Goal: Task Accomplishment & Management: Manage account settings

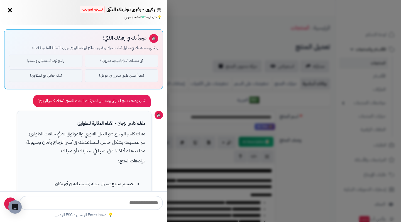
select select "***"
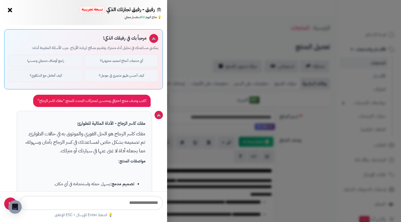
scroll to position [1713, 0]
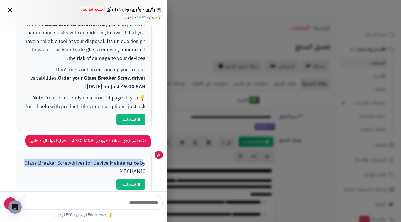
drag, startPoint x: 26, startPoint y: 152, endPoint x: 143, endPoint y: 147, distance: 116.9
click at [143, 159] on p "Glass Breaker Screwdriver for Device Maintenance by MECHANIC" at bounding box center [84, 167] width 122 height 17
click at [138, 151] on div "Glass Breaker Screwdriver for Device Maintenance by MECHANIC 📋 نسخ النص" at bounding box center [84, 173] width 135 height 44
drag, startPoint x: 119, startPoint y: 145, endPoint x: 53, endPoint y: 186, distance: 77.6
click at [53, 186] on div "مرحباً بك في رفيقك الذكي! يمكنني مساعدتك في تحليل أداء متجرك وتقديم نصائح لزياد…" at bounding box center [83, 108] width 167 height 166
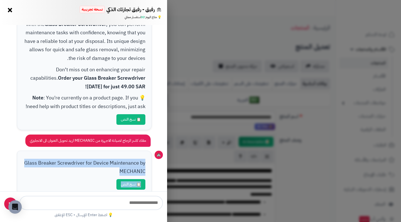
copy div "Glass Breaker Screwdriver for Device Maintenance by MECHANIC 📋 نسخ النص"
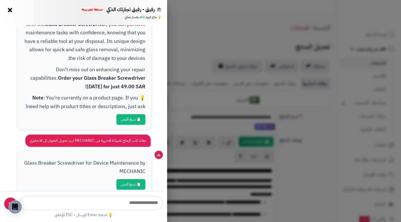
click at [298, 122] on div "رفيق - رفيق تجارتك الذكي نسخة تجريبية 📈 تاجر متنامي × 💡 متاح اليوم: 32 استفسار …" at bounding box center [200, 111] width 401 height 222
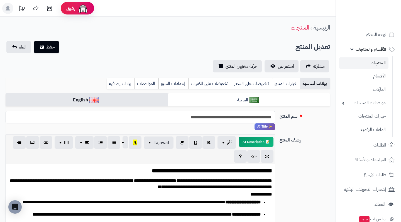
click at [194, 116] on input "**********" at bounding box center [140, 117] width 269 height 13
paste input "**********"
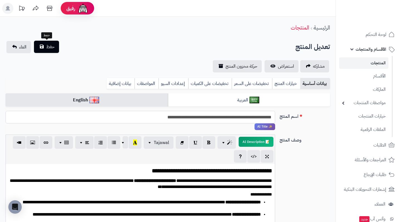
type input "**********"
click at [48, 46] on span "حفظ" at bounding box center [50, 46] width 8 height 7
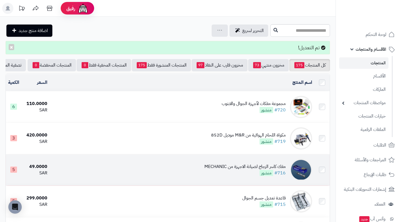
click at [213, 167] on div "مفك كاسر الزجاج لصيانة الاجهزة من MECHANIC" at bounding box center [244, 166] width 81 height 6
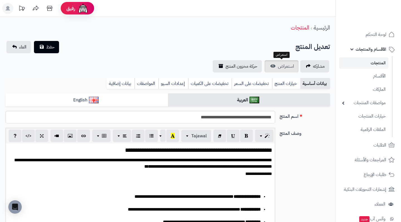
click at [283, 67] on span "استعراض" at bounding box center [286, 66] width 16 height 7
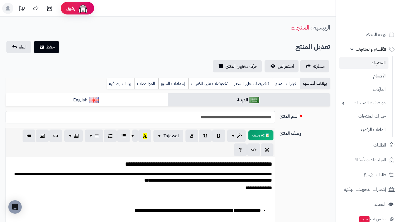
click at [356, 64] on link "المنتجات" at bounding box center [363, 62] width 49 height 11
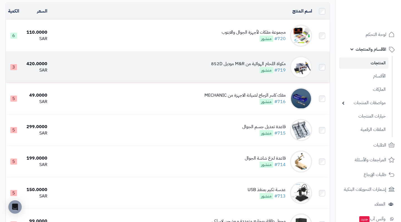
scroll to position [55, 0]
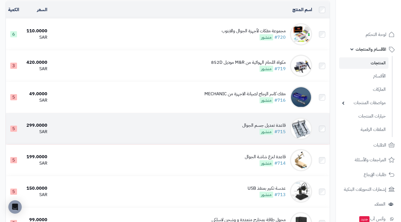
click at [294, 129] on img at bounding box center [301, 128] width 22 height 22
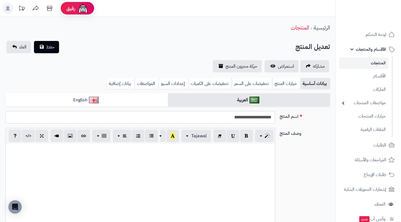
select select
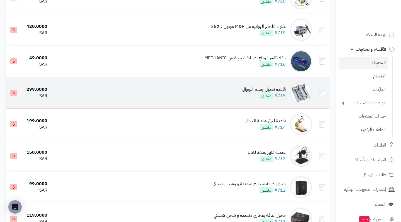
scroll to position [93, 0]
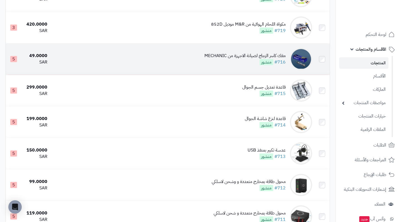
click at [245, 68] on td "مفك كاسر الزجاج لصيانة الاجهزة من MECHANIC #716 منشور" at bounding box center [182, 58] width 265 height 31
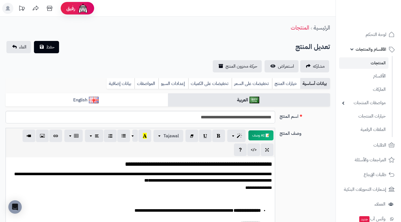
click at [353, 63] on link "المنتجات" at bounding box center [363, 62] width 49 height 11
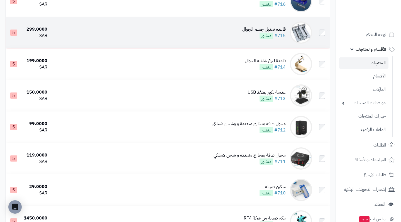
scroll to position [151, 0]
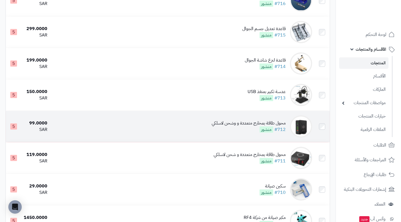
click at [283, 126] on div "محول طاقة بمخارج متعددة و وشحن لاسلكي" at bounding box center [248, 123] width 74 height 6
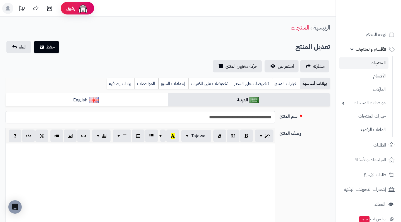
select select
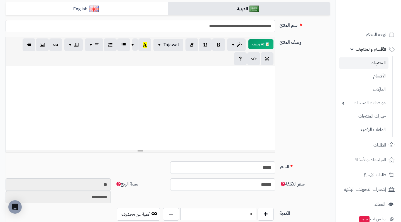
scroll to position [75, 0]
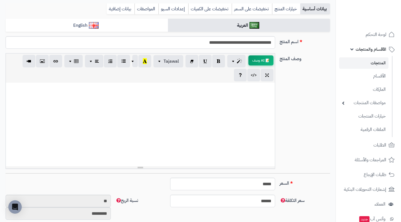
click at [262, 61] on button "📝 AI وصف" at bounding box center [260, 60] width 25 height 10
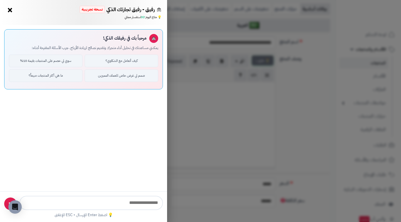
type input "**********"
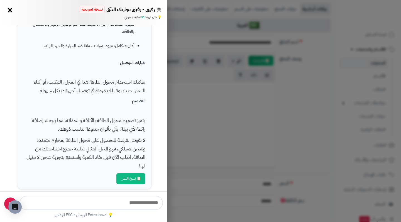
scroll to position [330, 0]
click at [132, 174] on button "📋 نسخ النص" at bounding box center [130, 178] width 29 height 11
click at [200, 134] on div "رفيق - رفيق تجارتك الذكي نسخة تجريبية 📈 تاجر متنامي × 💡 متاح اليوم: 31 استفسار …" at bounding box center [200, 111] width 401 height 222
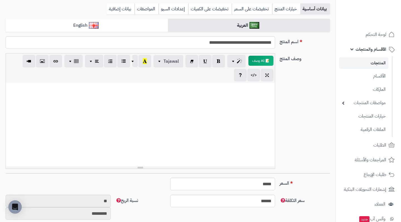
click at [200, 111] on div at bounding box center [140, 124] width 269 height 83
click at [199, 111] on div at bounding box center [140, 124] width 269 height 83
paste div
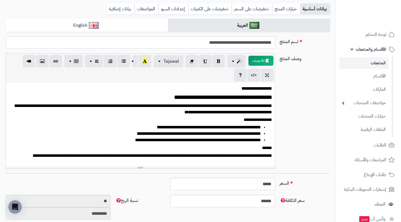
click at [272, 96] on h3 "**********" at bounding box center [140, 97] width 263 height 6
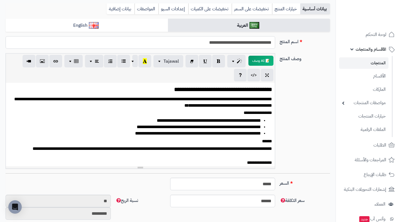
click at [182, 44] on input "**********" at bounding box center [140, 42] width 269 height 13
click at [149, 23] on link "English" at bounding box center [87, 26] width 162 height 14
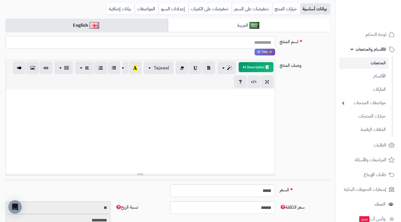
click at [190, 42] on input "اسم المنتج" at bounding box center [140, 42] width 269 height 13
click at [261, 48] on div "✨ AI Title" at bounding box center [140, 45] width 274 height 19
click at [260, 53] on span "✨ AI Title" at bounding box center [265, 52] width 22 height 7
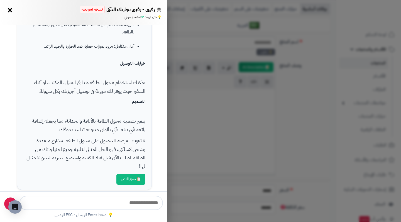
type input "**********"
click at [106, 202] on input "text" at bounding box center [90, 203] width 143 height 14
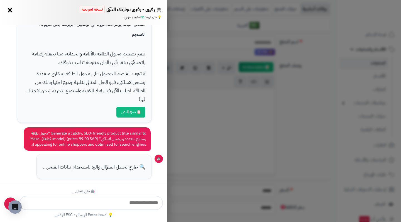
paste input "**********"
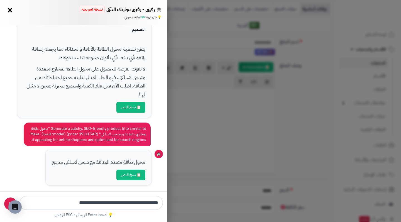
type input "**********"
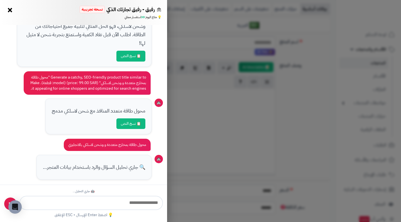
scroll to position [478, 0]
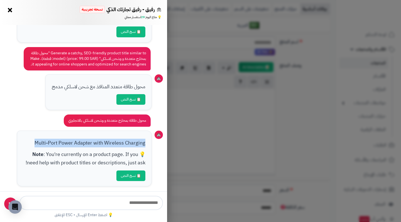
drag, startPoint x: 36, startPoint y: 141, endPoint x: 146, endPoint y: 144, distance: 109.6
click at [146, 144] on div "Multi-Port Power Adapter with Wireless Charging 💡 Note : You're currently on a …" at bounding box center [84, 158] width 135 height 56
copy p "Multi-Port Power Adapter with Wireless Charging"
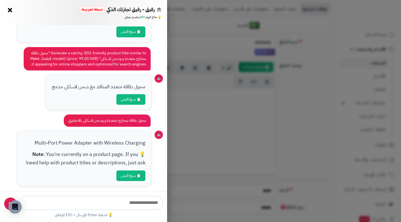
click at [290, 114] on div "رفيق - رفيق تجارتك الذكي نسخة تجريبية 📈 تاجر متنامي × 💡 متاح اليوم: 29 استفسار …" at bounding box center [200, 111] width 401 height 222
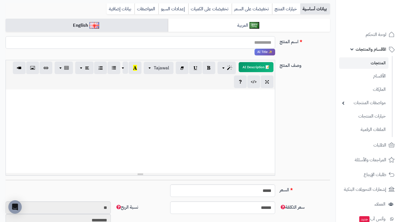
click at [235, 43] on input "اسم المنتج" at bounding box center [140, 42] width 269 height 13
paste input "**********"
type input "**********"
click at [257, 66] on button "📝 AI Description" at bounding box center [255, 67] width 35 height 10
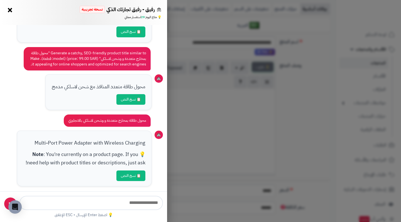
type input "**********"
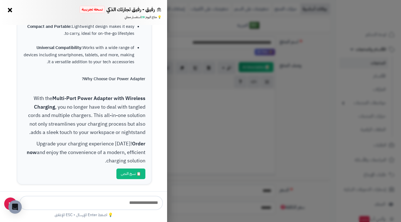
scroll to position [847, 0]
click at [140, 175] on button "📋 نسخ النص" at bounding box center [130, 173] width 29 height 11
click at [223, 116] on div "رفيق - رفيق تجارتك الذكي نسخة تجريبية 📈 تاجر متنامي × 💡 متاح اليوم: 28 استفسار …" at bounding box center [200, 111] width 401 height 222
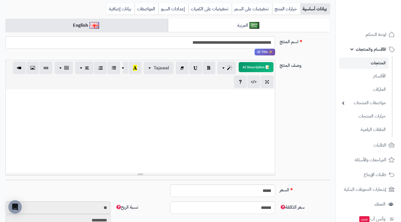
click at [223, 116] on div at bounding box center [140, 130] width 269 height 83
paste div
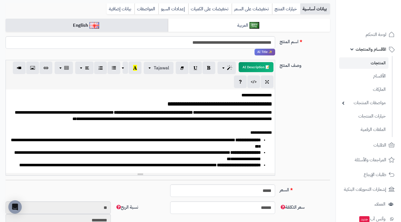
click at [235, 93] on p "**********" at bounding box center [140, 95] width 263 height 6
click at [273, 104] on div "**********" at bounding box center [140, 130] width 269 height 83
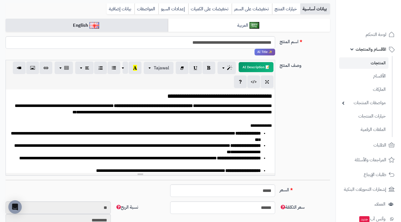
click at [310, 149] on div "**********" at bounding box center [167, 120] width 329 height 120
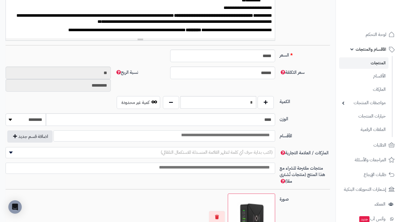
scroll to position [210, 0]
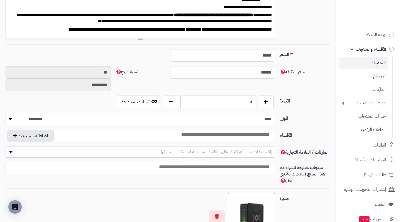
click at [228, 137] on input "search" at bounding box center [225, 134] width 96 height 6
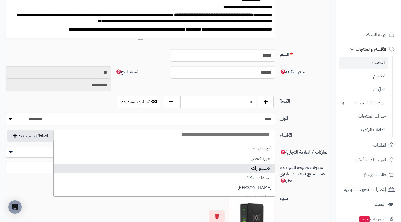
scroll to position [21, 0]
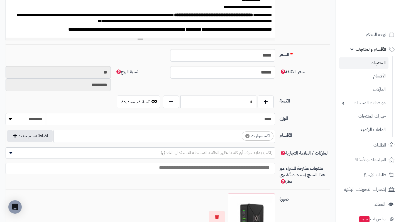
click at [207, 137] on ul "× اكسسوارات" at bounding box center [164, 135] width 221 height 11
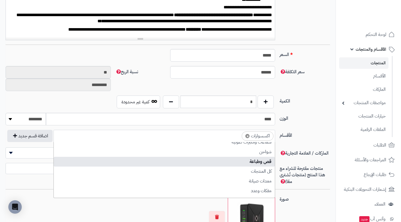
scroll to position [66, 0]
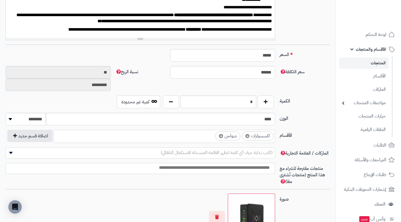
click at [194, 137] on ul "× اكسسوارات × شواحن" at bounding box center [164, 135] width 221 height 11
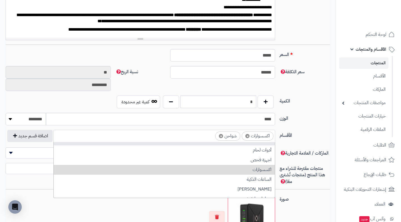
click at [247, 136] on span "×" at bounding box center [247, 136] width 4 height 4
select select "***"
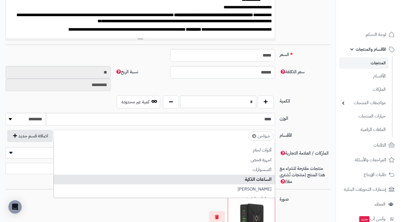
scroll to position [0, 0]
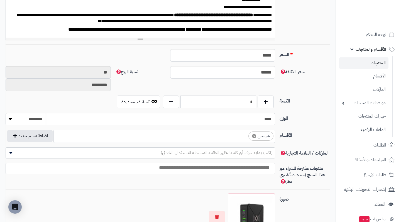
click at [304, 120] on label "الوزن" at bounding box center [304, 117] width 55 height 9
click at [275, 120] on input "****" at bounding box center [160, 119] width 229 height 13
click at [213, 167] on input "search" at bounding box center [138, 167] width 269 height 6
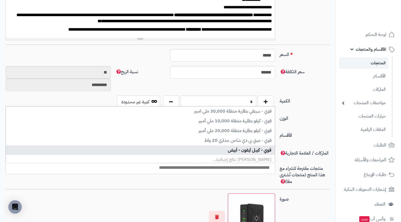
select select "***"
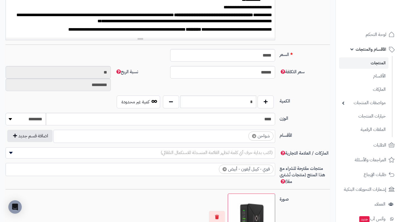
click at [150, 168] on ul "× قوي - كيبل آيفون - أبيض" at bounding box center [140, 168] width 269 height 11
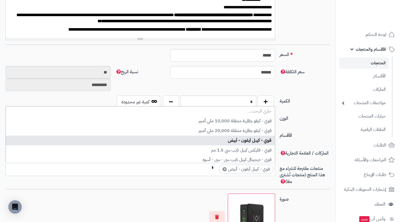
type input "***"
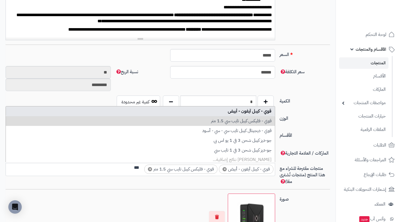
type input "****"
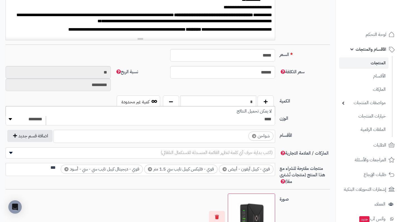
type input "****"
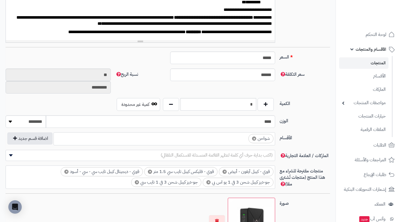
scroll to position [207, 0]
click at [233, 139] on ul "× شواحن" at bounding box center [164, 138] width 221 height 11
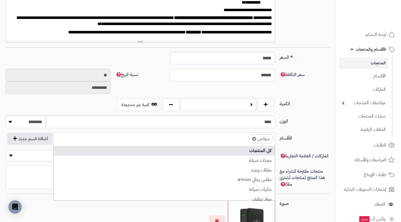
scroll to position [90, 0]
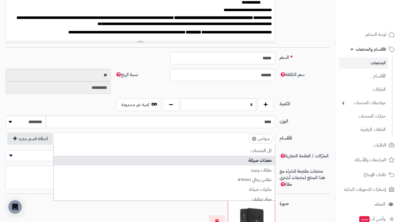
click at [307, 122] on label "الوزن" at bounding box center [304, 119] width 55 height 9
click at [275, 122] on input "****" at bounding box center [160, 121] width 229 height 13
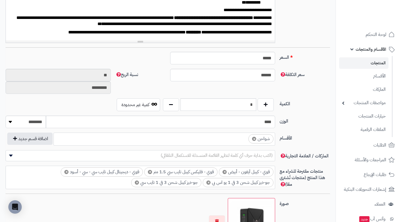
click at [322, 128] on div "الوزن **** ******** **** ***** *****" at bounding box center [167, 123] width 329 height 17
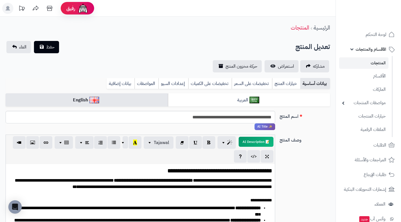
scroll to position [0, 0]
click at [52, 50] on span "حفظ" at bounding box center [50, 46] width 8 height 7
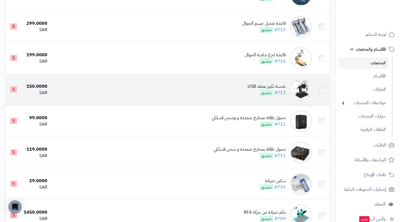
scroll to position [175, 0]
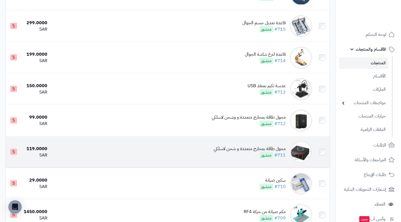
click at [303, 151] on img at bounding box center [301, 152] width 22 height 22
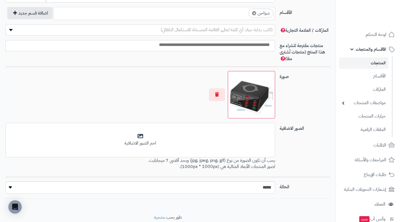
scroll to position [297, 0]
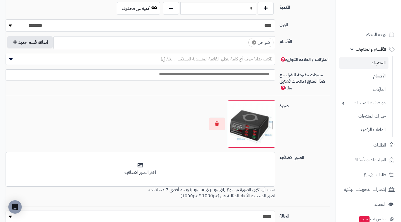
click at [248, 110] on img at bounding box center [251, 124] width 42 height 42
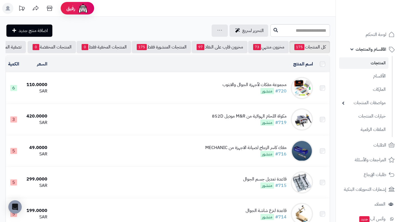
scroll to position [175, 0]
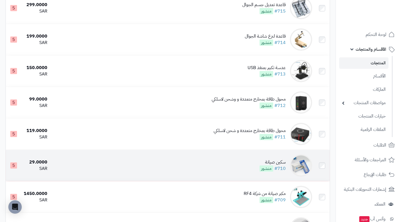
click at [299, 168] on img at bounding box center [301, 165] width 22 height 22
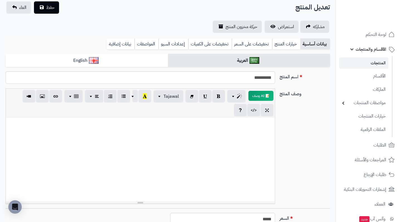
scroll to position [40, 0]
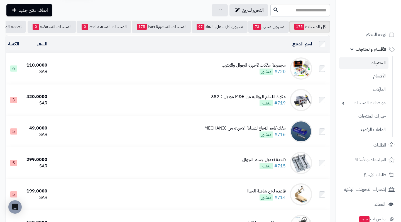
scroll to position [18, 0]
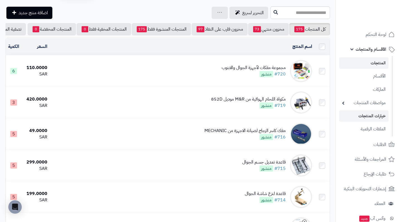
click at [365, 115] on link "خيارات المنتجات" at bounding box center [363, 115] width 49 height 11
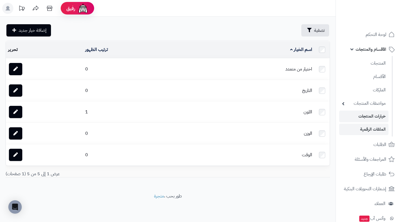
click at [353, 127] on link "الملفات الرقمية" at bounding box center [363, 129] width 49 height 11
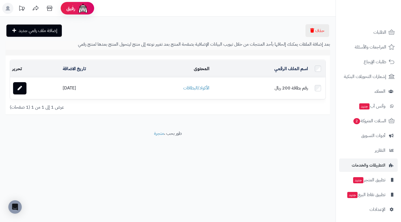
scroll to position [112, 0]
click at [377, 210] on span "الإعدادات" at bounding box center [377, 210] width 16 height 8
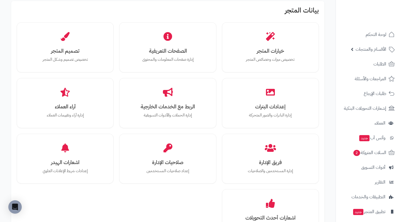
scroll to position [173, 0]
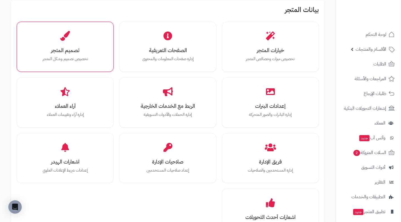
click at [87, 54] on div "تصميم المتجر تخصيص تصميم وشكل المتجر" at bounding box center [65, 47] width 88 height 42
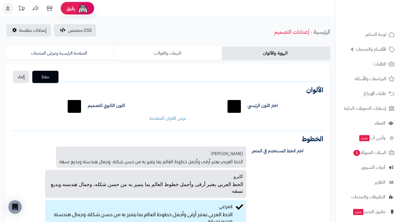
click at [132, 54] on link "الثيمات والقوالب" at bounding box center [168, 52] width 108 height 13
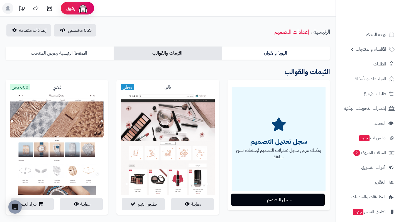
click at [76, 51] on link "الصفحة الرئيسية وعرض المنتجات" at bounding box center [60, 52] width 108 height 13
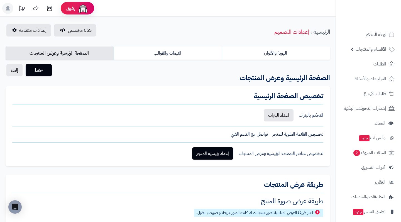
click at [211, 153] on link "إعداد رئيسية المتجر" at bounding box center [212, 153] width 41 height 12
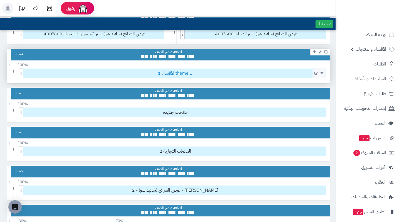
scroll to position [122, 0]
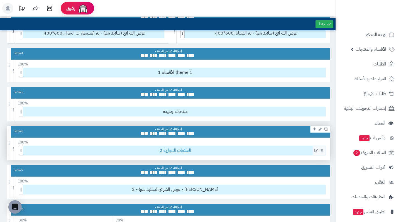
click at [152, 149] on span "العلامات التجارية 2" at bounding box center [175, 150] width 300 height 9
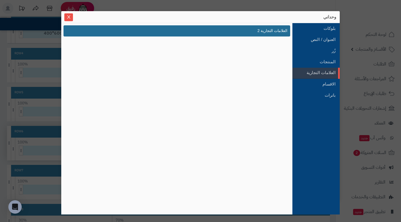
click at [152, 149] on div "Select... العلامات التجارية 2" at bounding box center [176, 118] width 226 height 187
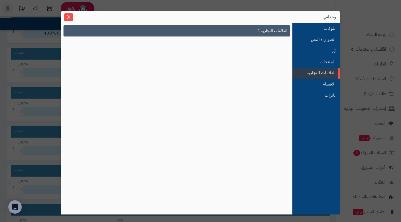
click at [253, 34] on link "العلامات التجارية 2" at bounding box center [186, 31] width 207 height 11
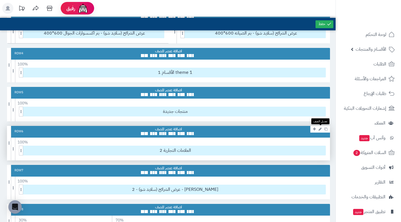
click at [320, 130] on icon at bounding box center [319, 129] width 3 height 4
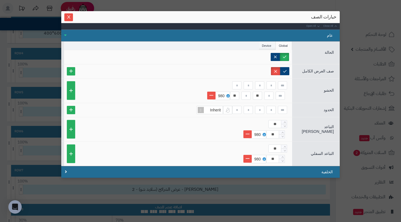
click at [263, 46] on li "Device" at bounding box center [267, 45] width 17 height 8
click at [282, 45] on li "Global" at bounding box center [283, 45] width 16 height 8
click at [65, 34] on div "عام" at bounding box center [200, 35] width 278 height 12
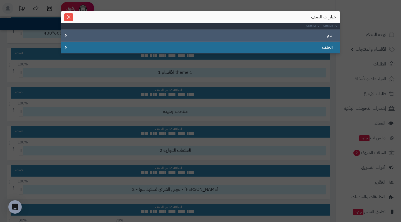
click at [65, 34] on div "عام" at bounding box center [200, 35] width 278 height 12
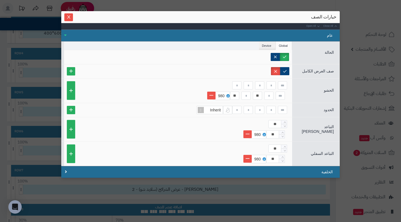
click at [65, 34] on div "عام" at bounding box center [200, 35] width 278 height 12
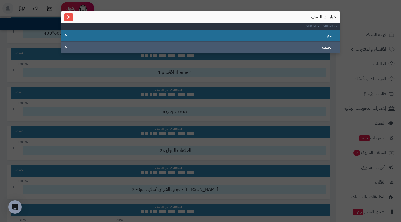
click at [66, 46] on div "الخلفية" at bounding box center [200, 47] width 278 height 12
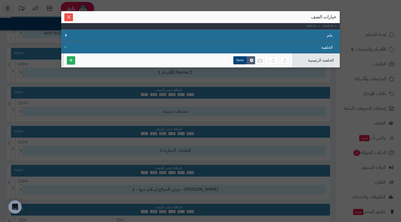
click at [66, 46] on div "الخلفية" at bounding box center [200, 47] width 278 height 12
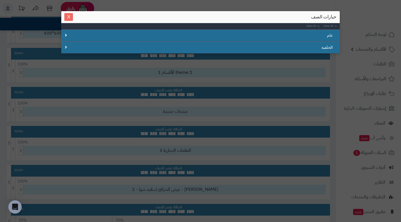
click at [70, 17] on icon "Close" at bounding box center [68, 16] width 4 height 4
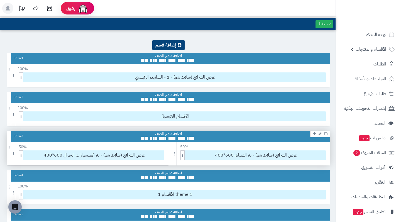
scroll to position [0, 0]
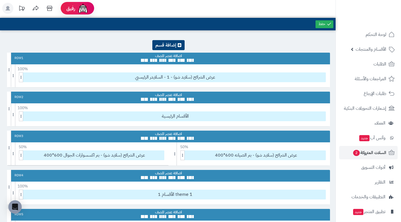
click at [362, 148] on link "السلات المتروكة 2" at bounding box center [368, 152] width 58 height 13
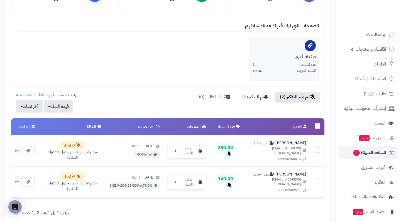
scroll to position [90, 0]
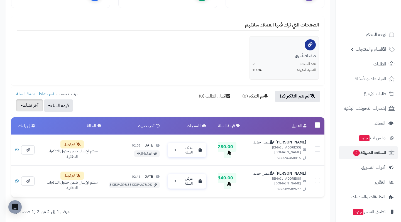
click at [27, 107] on button "آخر نشاط" at bounding box center [29, 105] width 27 height 12
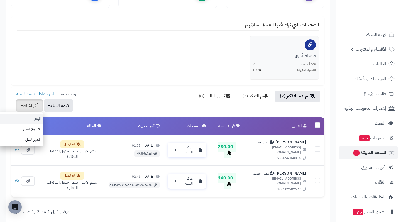
click at [32, 118] on link "اليوم" at bounding box center [20, 119] width 45 height 10
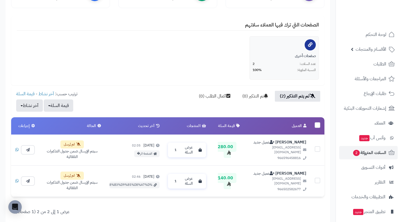
scroll to position [0, 0]
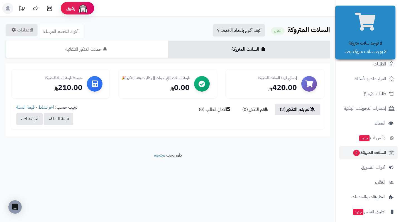
click at [311, 17] on div "الرئيسية الإضافات السلات المتروكة السلات المتروكة مفعل كيف أقوم باعداد الخدمة ؟…" at bounding box center [167, 84] width 335 height 135
click at [375, 67] on span "الطلبات" at bounding box center [379, 64] width 13 height 8
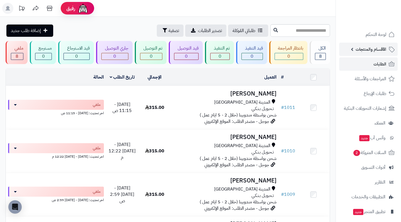
click at [374, 52] on span "الأقسام والمنتجات" at bounding box center [370, 49] width 31 height 8
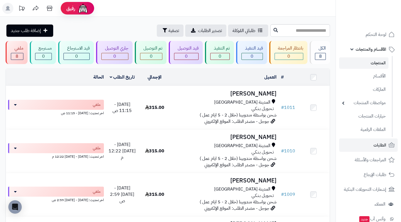
click at [374, 63] on link "المنتجات" at bounding box center [363, 62] width 49 height 11
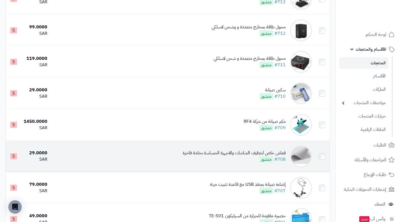
scroll to position [247, 0]
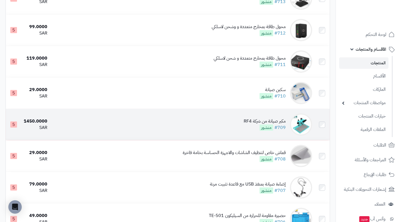
click at [302, 127] on img at bounding box center [301, 124] width 22 height 22
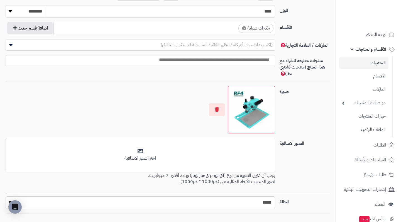
scroll to position [310, -1]
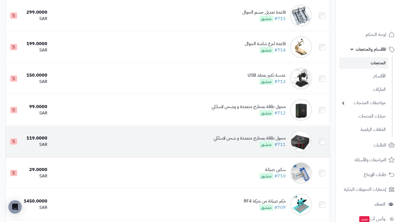
scroll to position [165, 0]
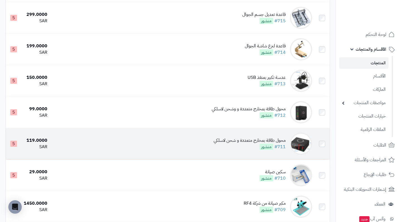
click at [305, 149] on img at bounding box center [301, 143] width 22 height 22
